Goal: Transaction & Acquisition: Book appointment/travel/reservation

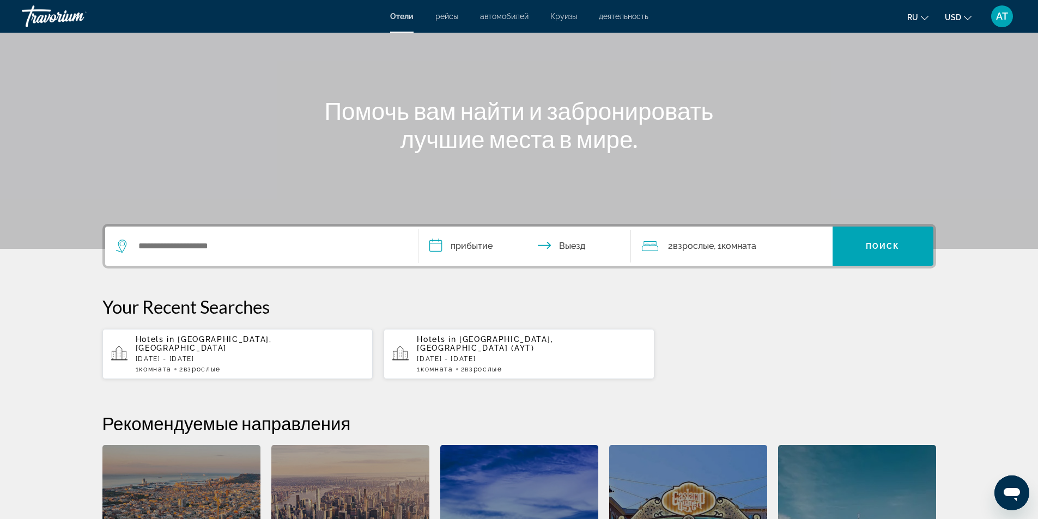
scroll to position [96, 0]
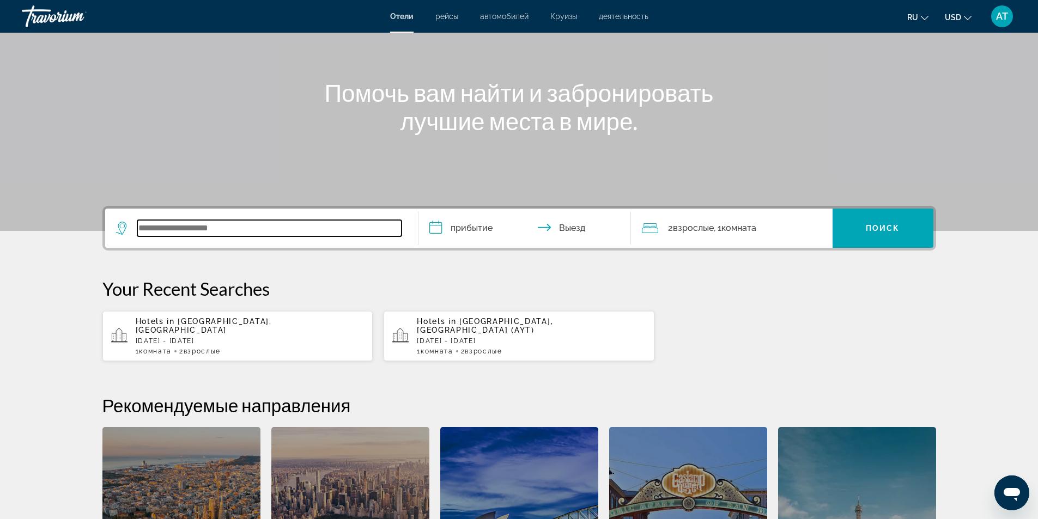
click at [141, 228] on input "Search widget" at bounding box center [269, 228] width 264 height 16
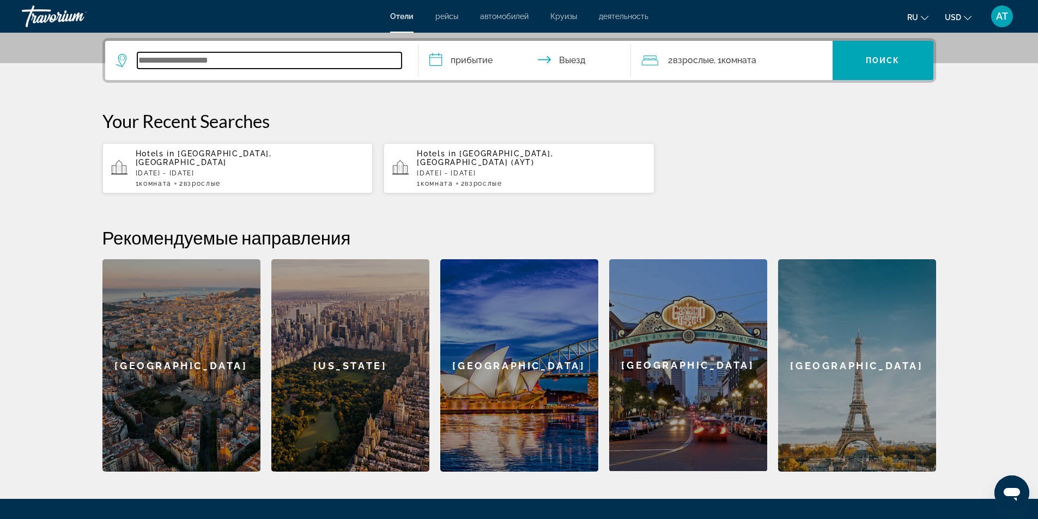
scroll to position [266, 0]
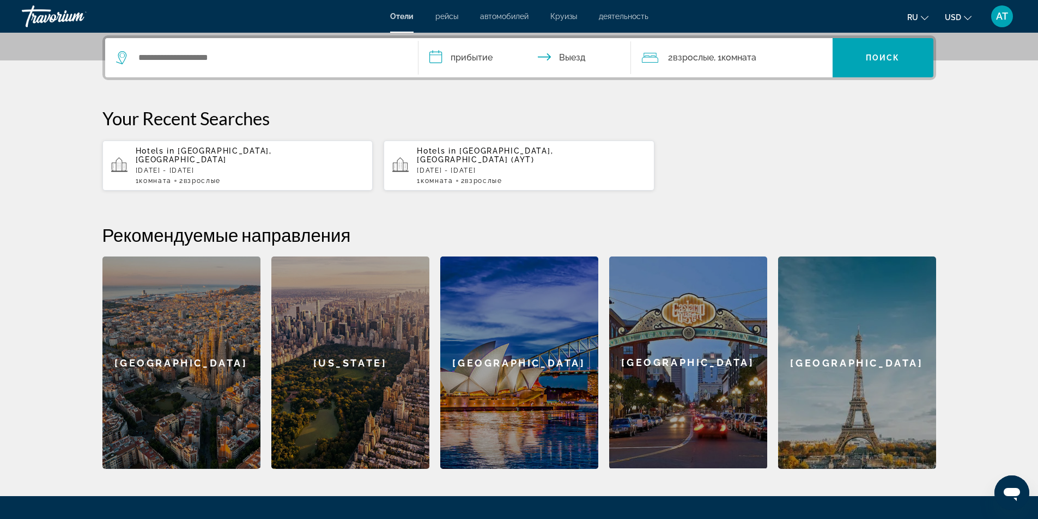
click at [446, 152] on span "Hotels in" at bounding box center [436, 151] width 39 height 9
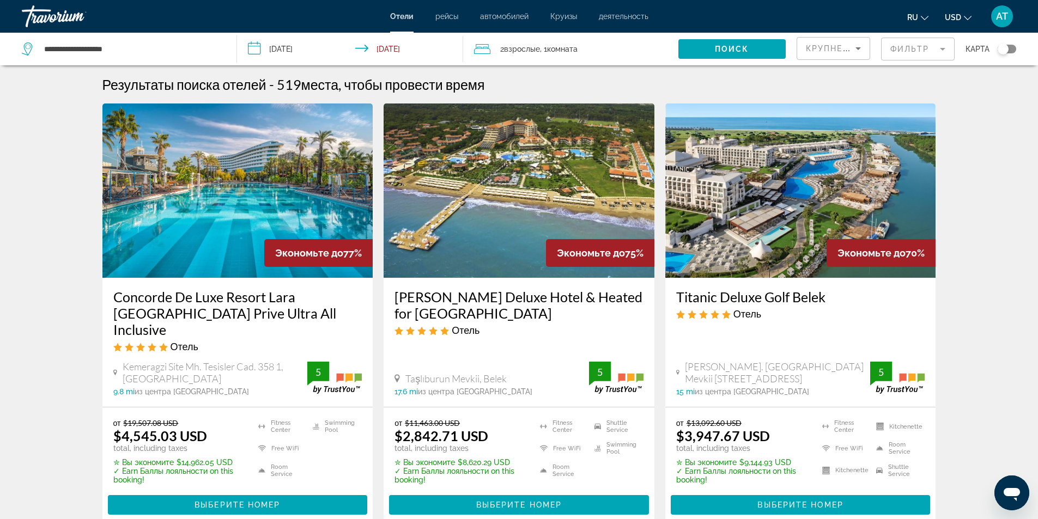
click at [534, 48] on span "Взрослые" at bounding box center [522, 49] width 36 height 9
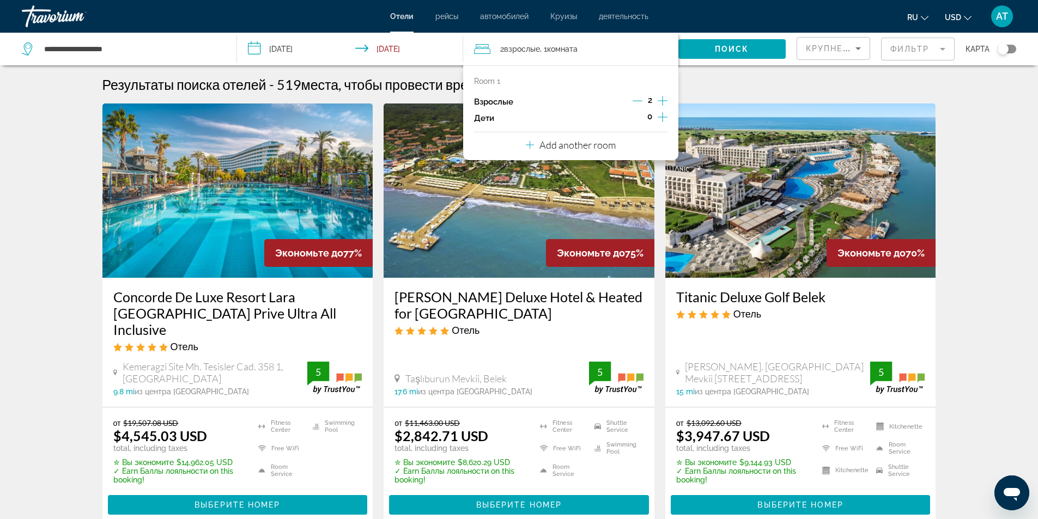
click at [662, 116] on icon "Increment children" at bounding box center [662, 117] width 10 height 13
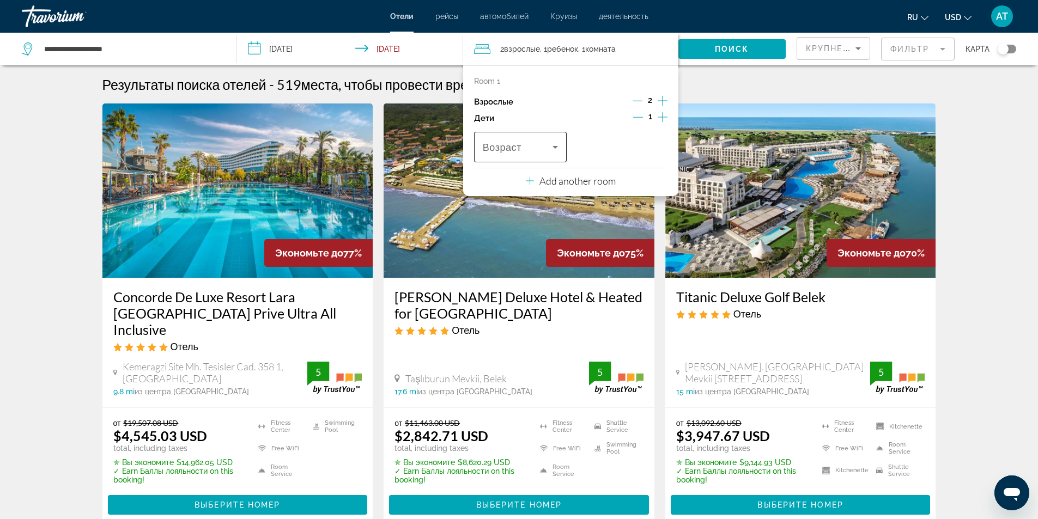
click at [552, 148] on icon "Travelers: 2 adults, 1 child" at bounding box center [554, 147] width 13 height 13
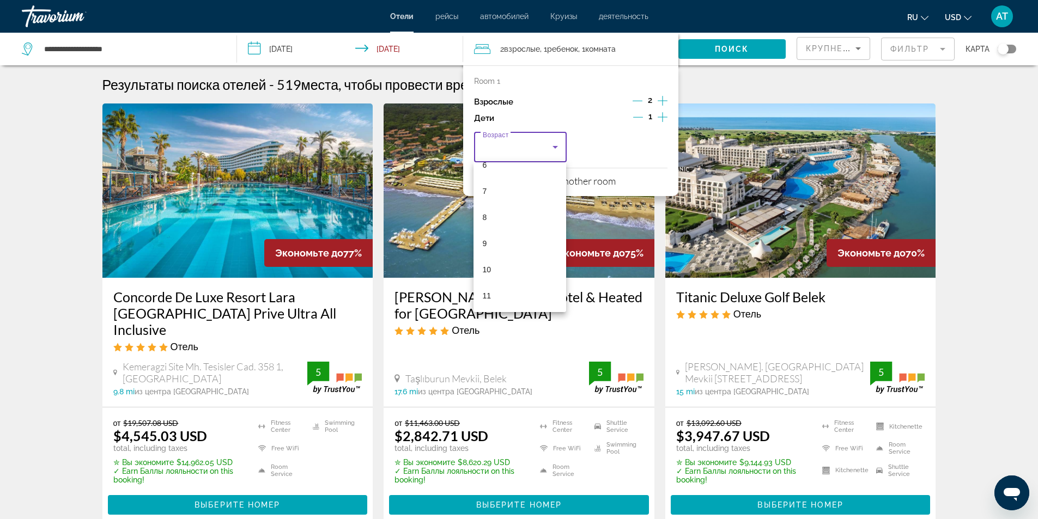
scroll to position [218, 0]
click at [489, 201] on mat-option "9" at bounding box center [519, 197] width 93 height 26
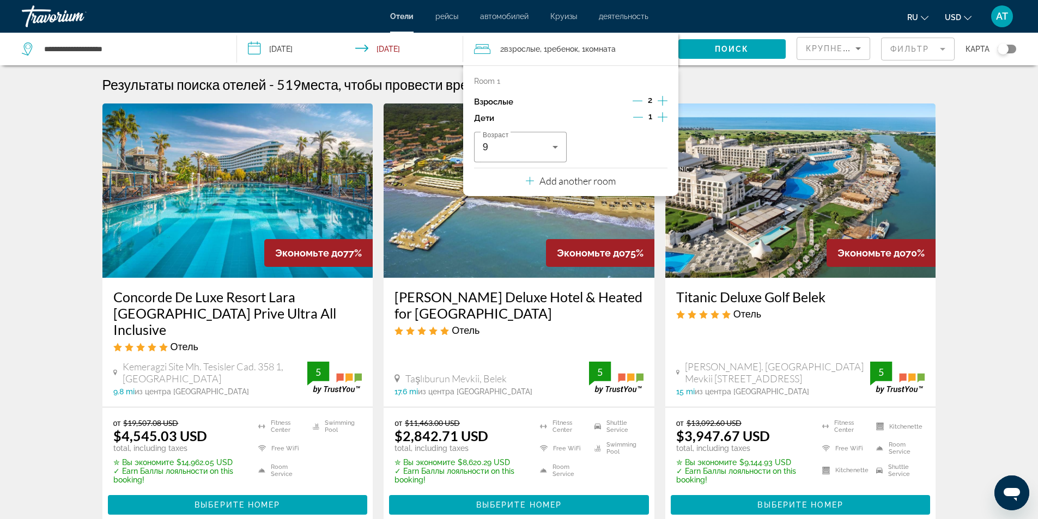
click at [660, 117] on icon "Increment children" at bounding box center [662, 117] width 10 height 13
click at [635, 145] on span "Travelers: 2 adults, 2 children" at bounding box center [618, 147] width 70 height 13
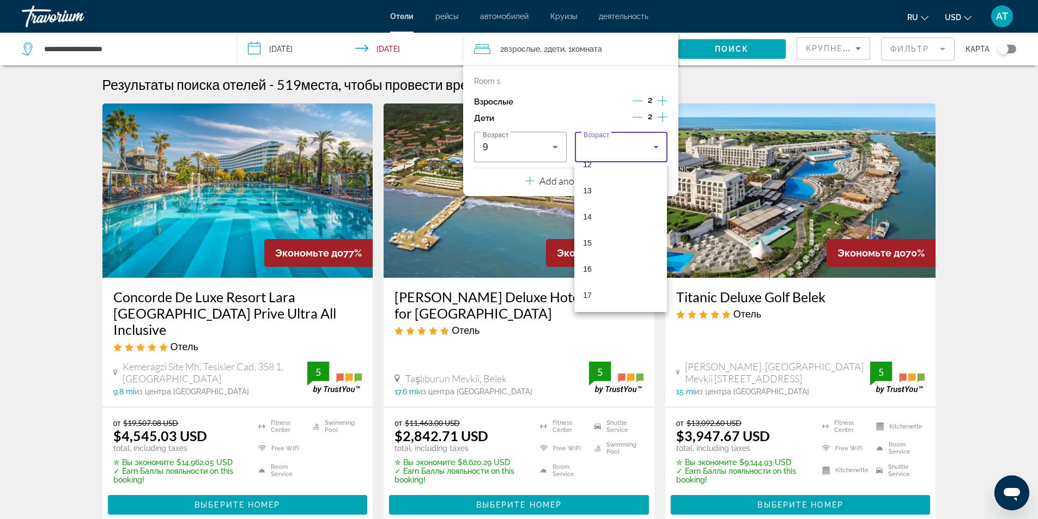
scroll to position [330, 0]
click at [595, 237] on mat-option "15" at bounding box center [620, 242] width 93 height 26
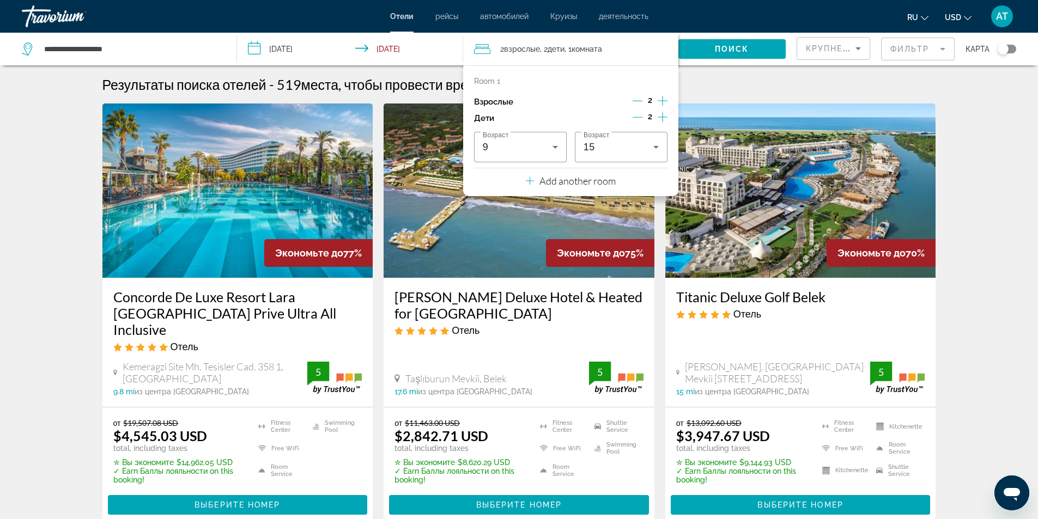
click at [606, 221] on img "Main content" at bounding box center [518, 190] width 271 height 174
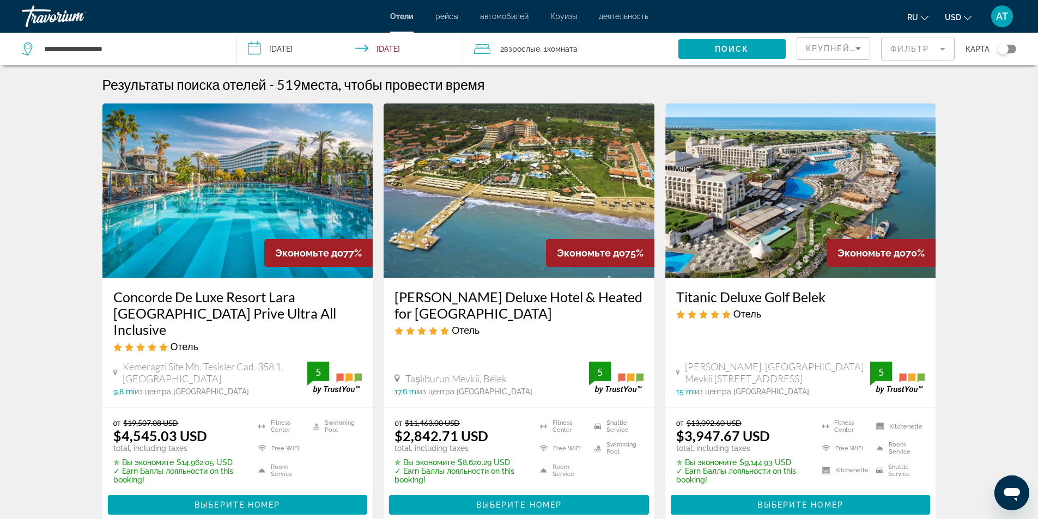
click at [551, 50] on span "Комната" at bounding box center [562, 49] width 31 height 9
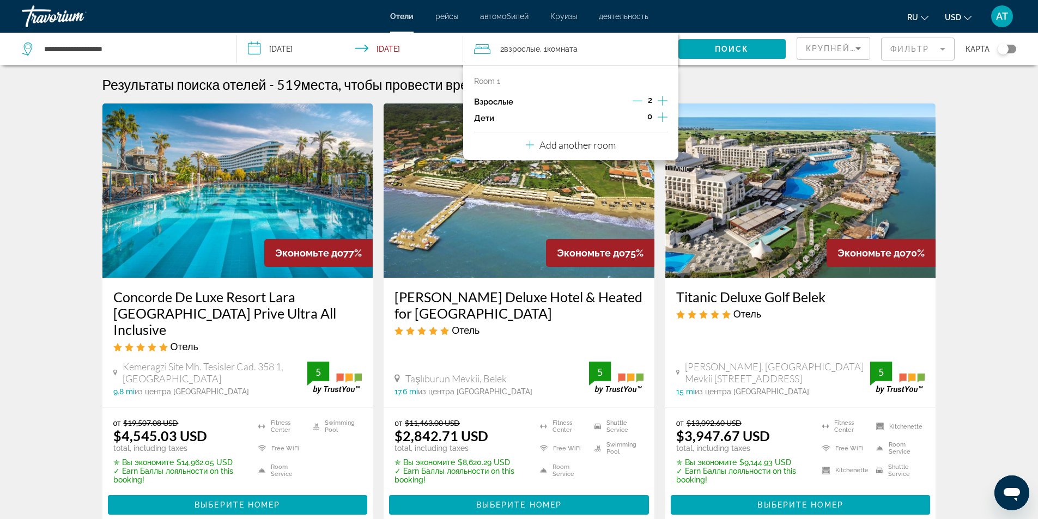
click at [660, 117] on icon "Increment children" at bounding box center [662, 117] width 10 height 13
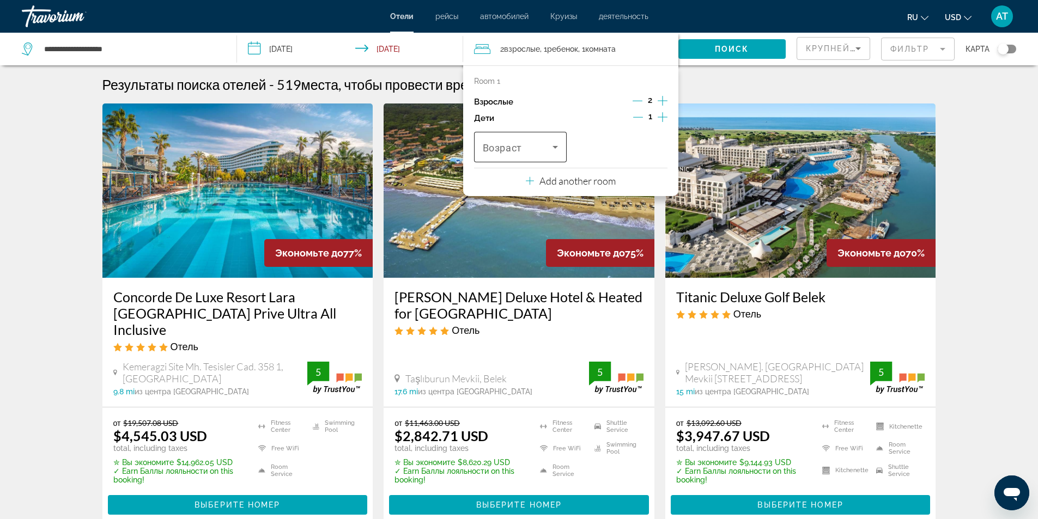
click at [544, 139] on div "Travelers: 2 adults, 1 child" at bounding box center [520, 147] width 75 height 31
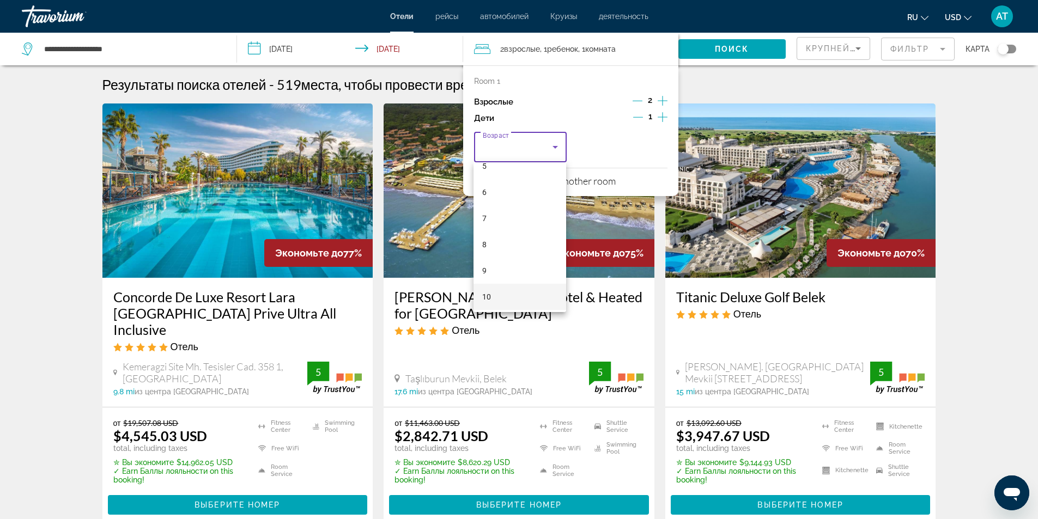
scroll to position [163, 0]
click at [489, 248] on mat-option "9" at bounding box center [519, 252] width 93 height 26
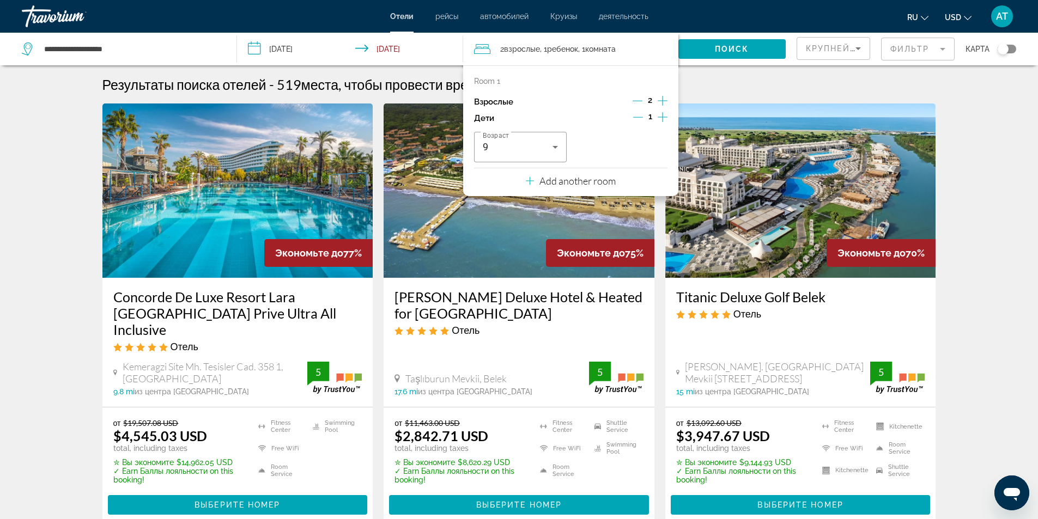
click at [663, 117] on icon "Increment children" at bounding box center [662, 117] width 10 height 13
click at [594, 150] on span "Возраст" at bounding box center [602, 147] width 39 height 11
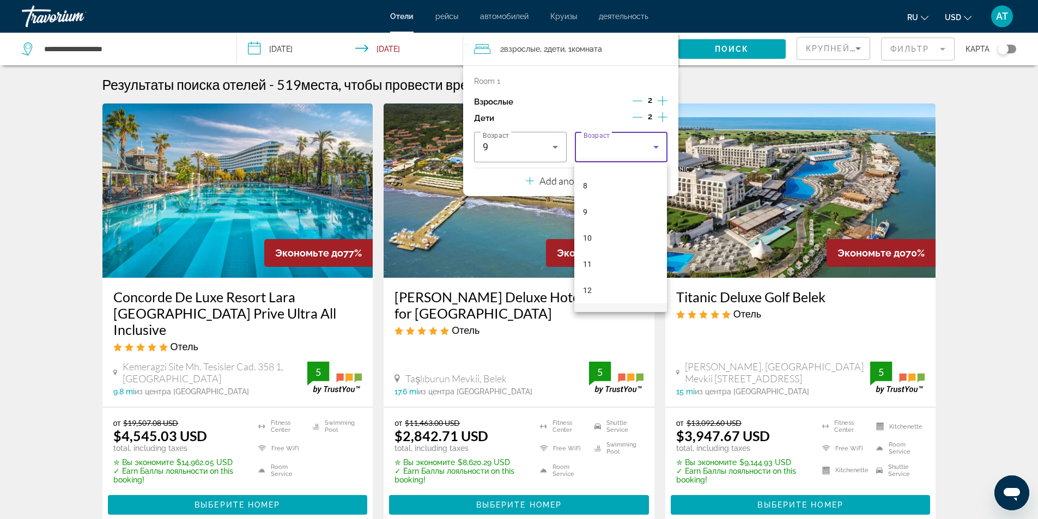
scroll to position [272, 0]
click at [590, 299] on span "15" at bounding box center [587, 299] width 9 height 13
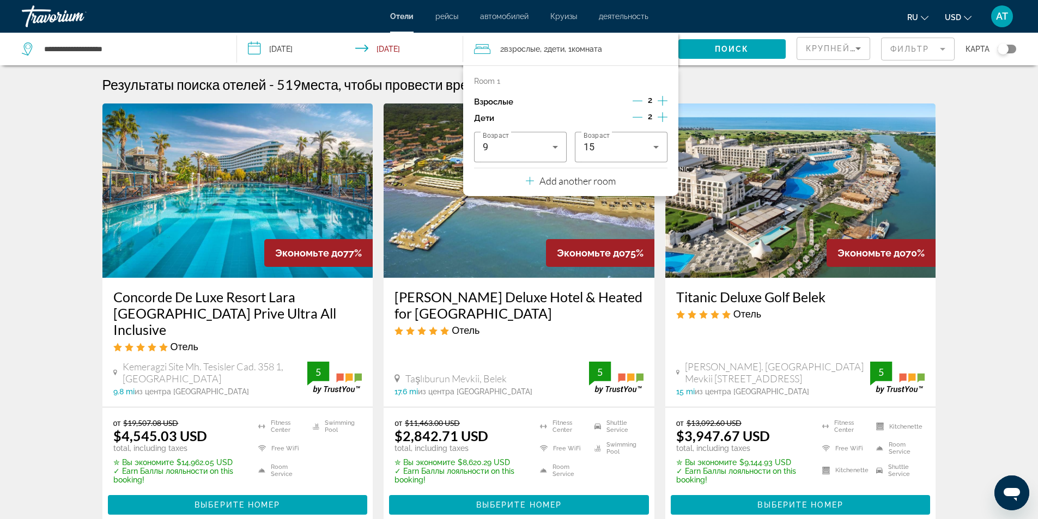
click at [712, 76] on div "Результаты поиска отелей - 519 места, чтобы провести время" at bounding box center [518, 84] width 833 height 16
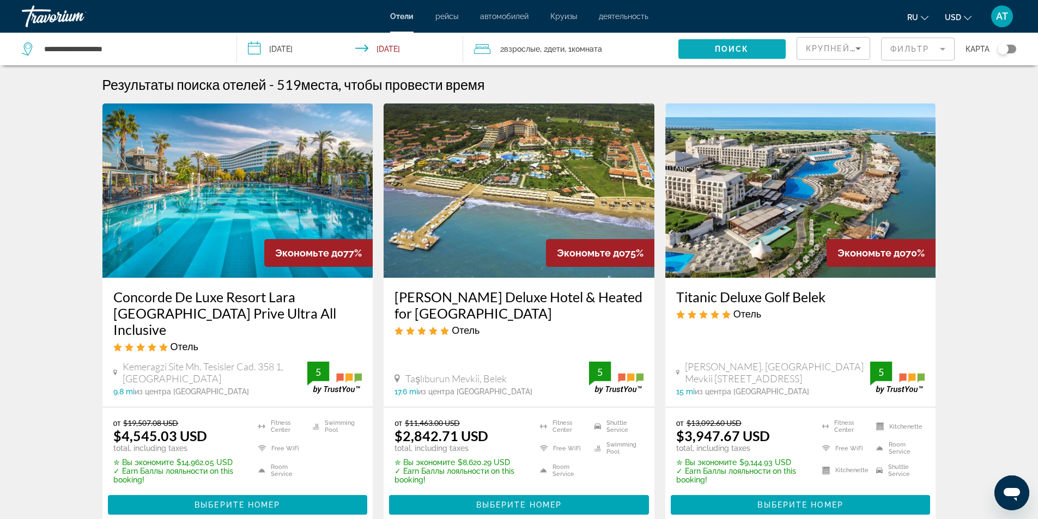
click at [725, 47] on span "Поиск" at bounding box center [732, 49] width 34 height 9
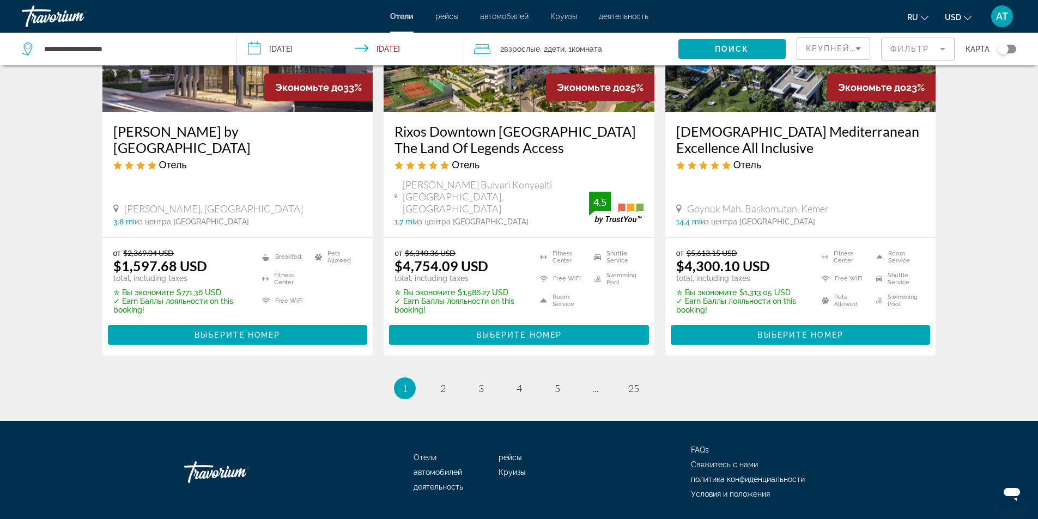
scroll to position [1437, 0]
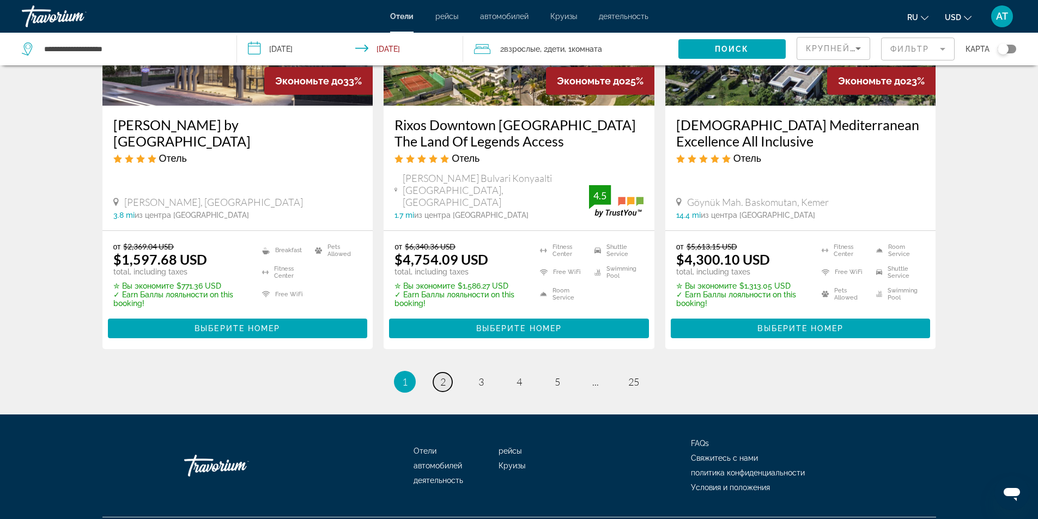
click at [444, 376] on span "2" at bounding box center [442, 382] width 5 height 12
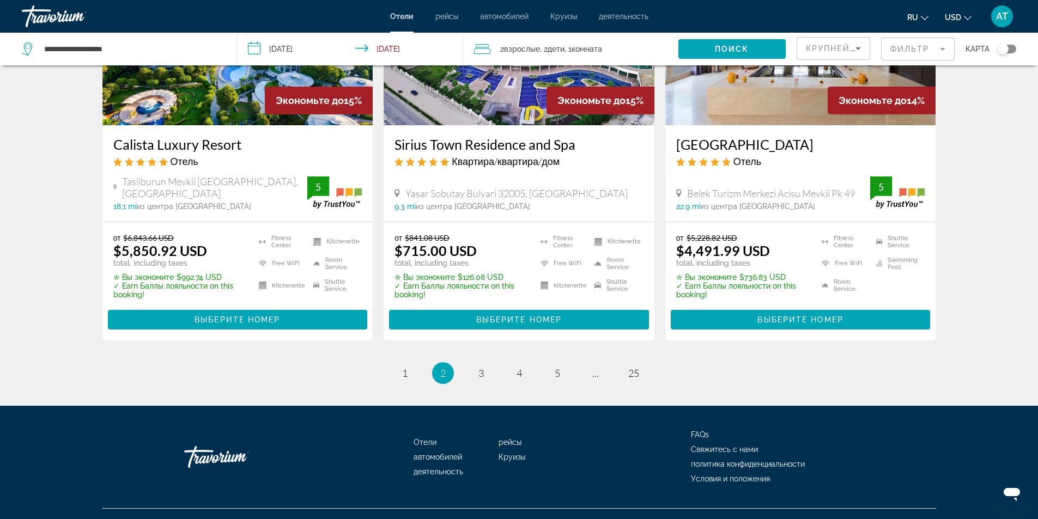
scroll to position [1437, 0]
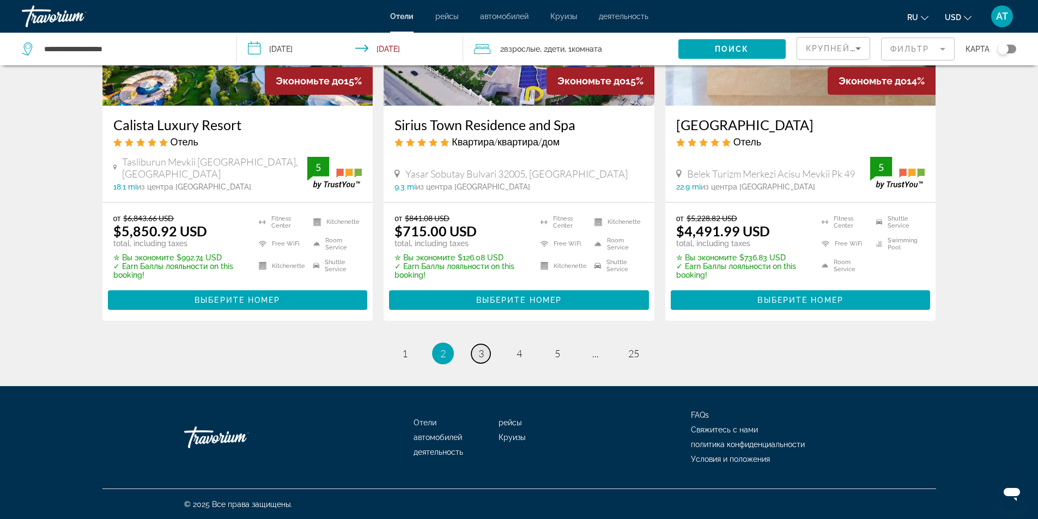
click at [480, 353] on span "3" at bounding box center [480, 353] width 5 height 12
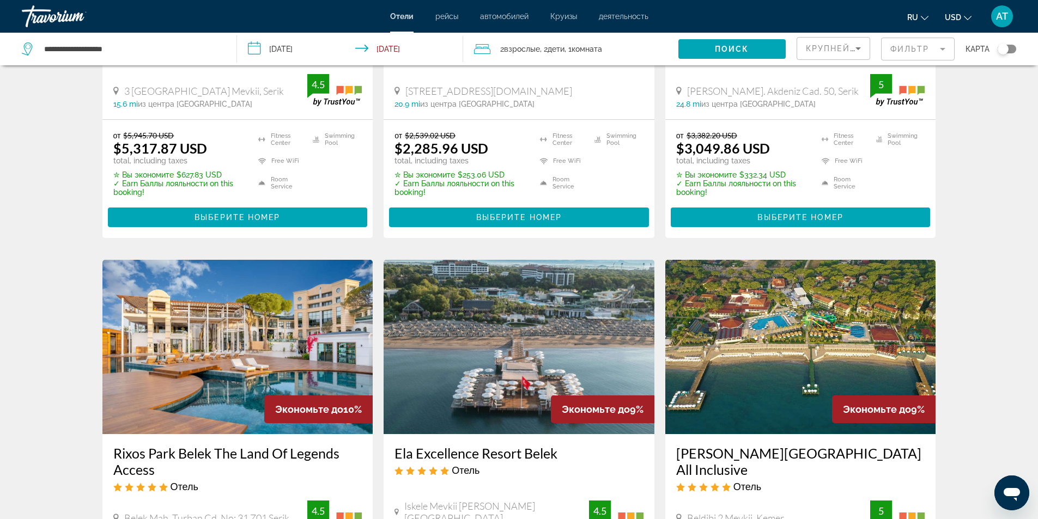
scroll to position [817, 0]
